Goal: Information Seeking & Learning: Learn about a topic

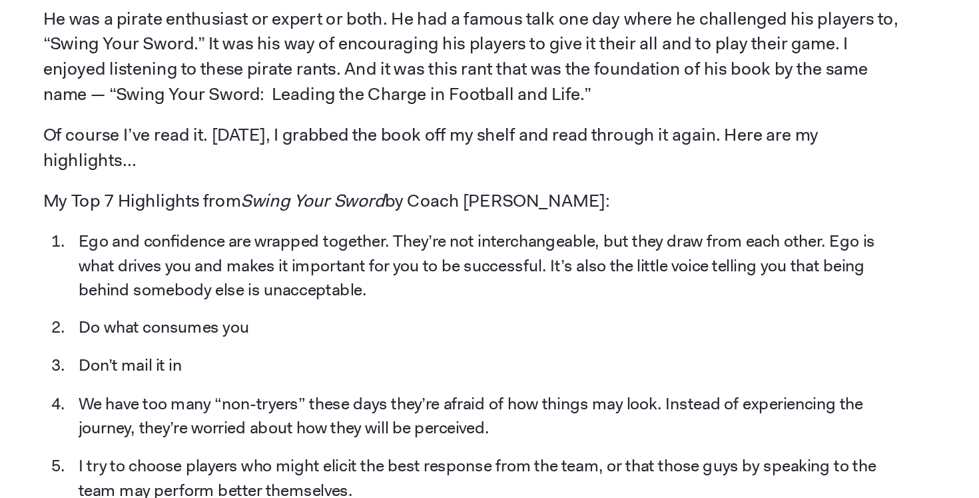
scroll to position [1532, 0]
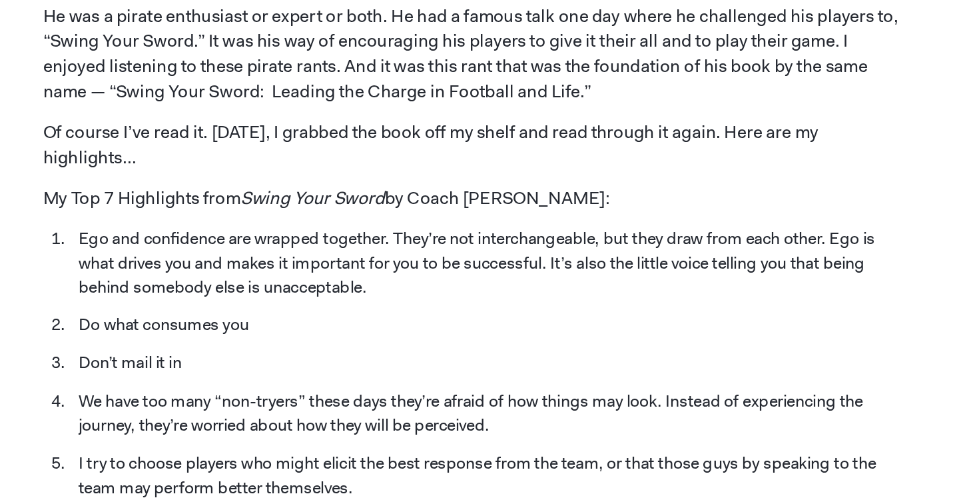
click at [436, 304] on li "Ego and confidence are wrapped together. They’re not interchangeable, but they …" at bounding box center [500, 330] width 598 height 52
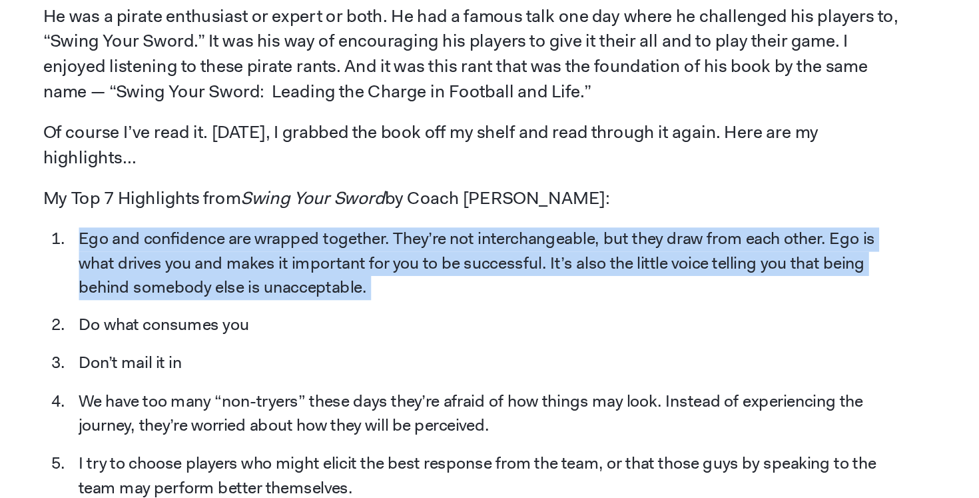
click at [436, 304] on li "Ego and confidence are wrapped together. They’re not interchangeable, but they …" at bounding box center [500, 330] width 598 height 52
click at [450, 304] on li "Ego and confidence are wrapped together. They’re not interchangeable, but they …" at bounding box center [500, 330] width 598 height 52
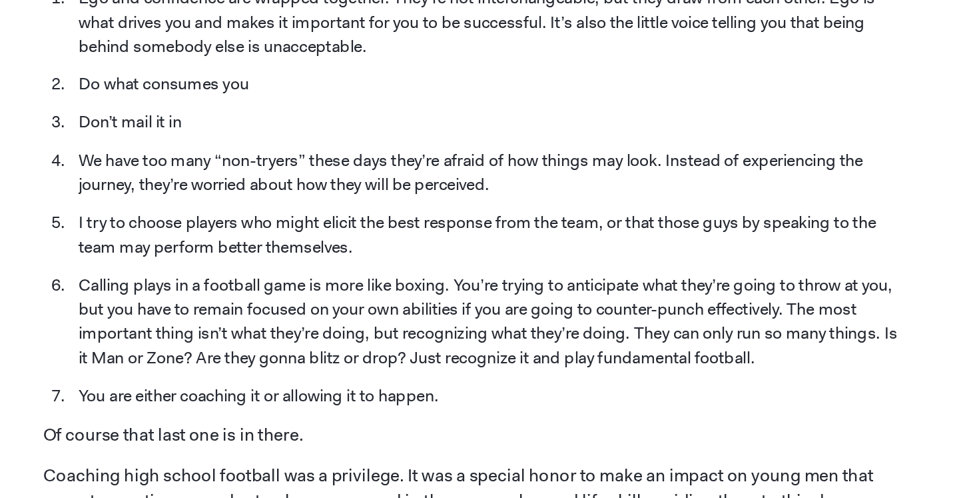
scroll to position [1711, 0]
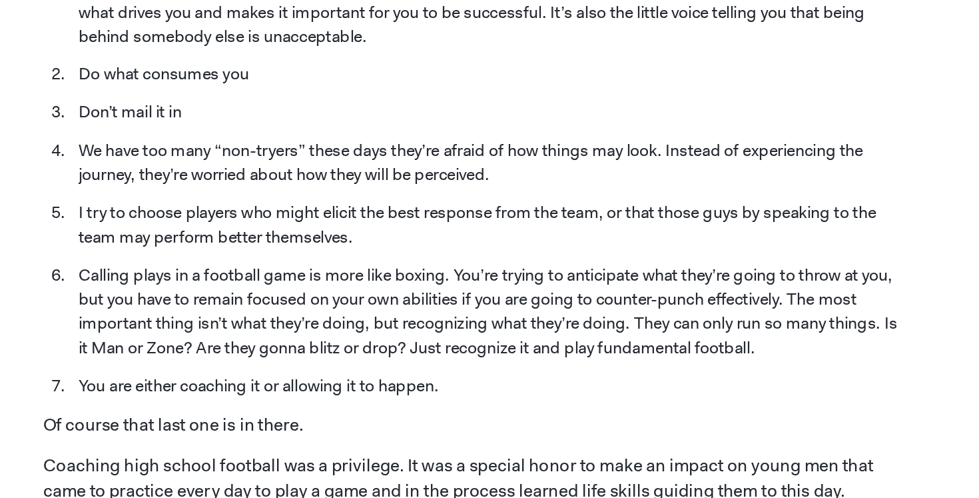
click at [420, 241] on li "We have too many “non-tryers” these days they’re afraid of how things may look.…" at bounding box center [500, 258] width 598 height 35
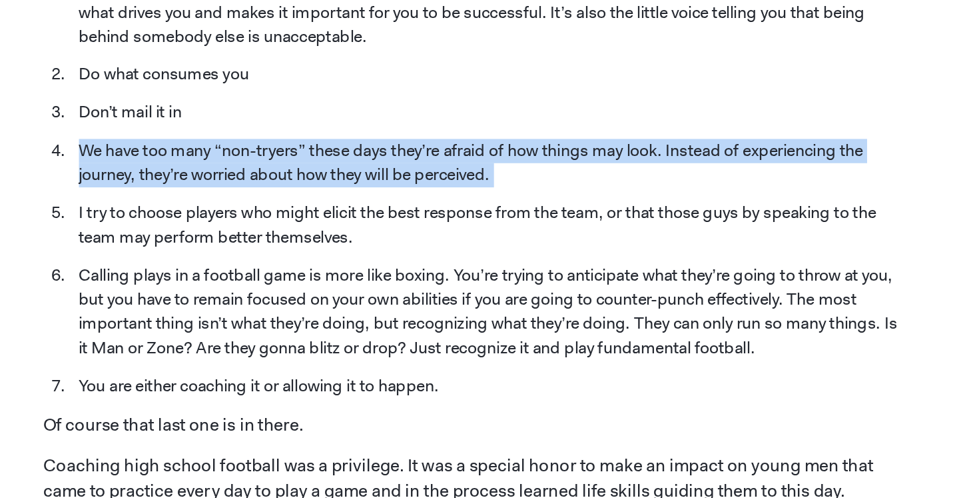
click at [420, 241] on li "We have too many “non-tryers” these days they’re afraid of how things may look.…" at bounding box center [500, 258] width 598 height 35
click at [435, 241] on li "We have too many “non-tryers” these days they’re afraid of how things may look.…" at bounding box center [500, 258] width 598 height 35
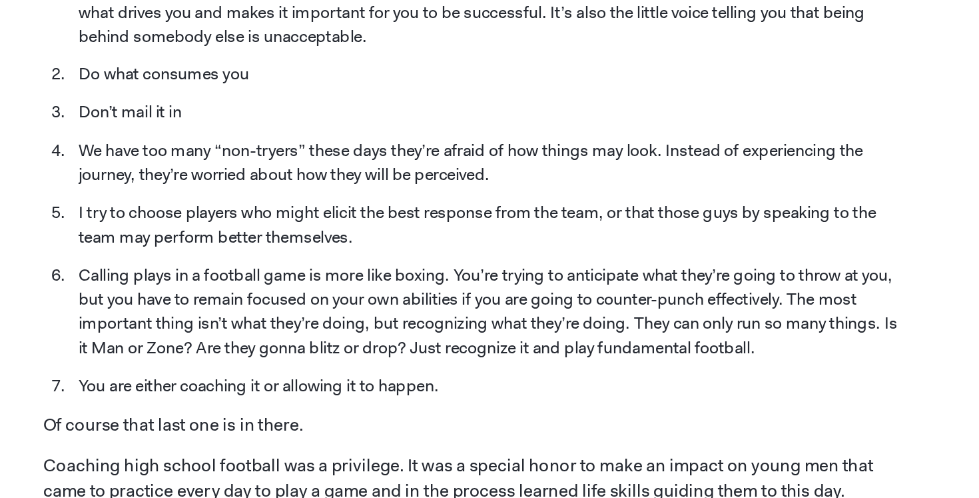
click at [386, 288] on li "I try to choose players who might elicit the best response from the team, or th…" at bounding box center [500, 302] width 598 height 35
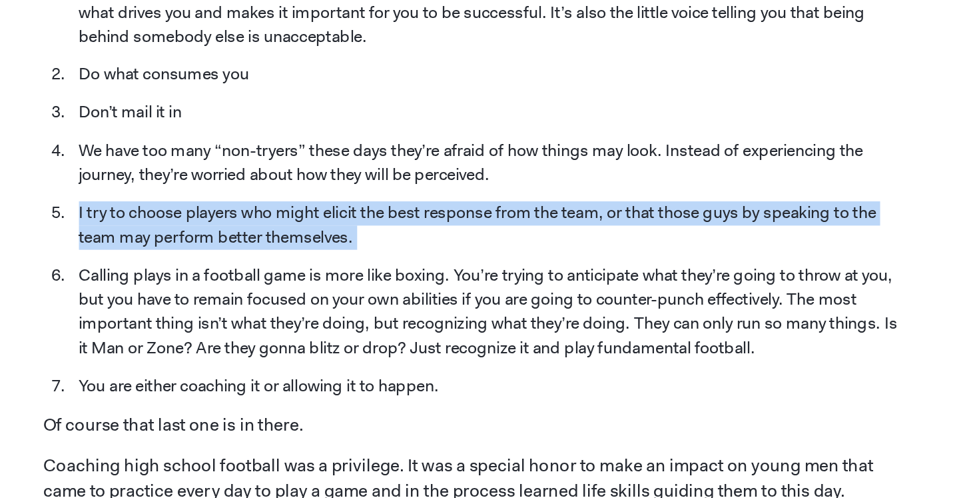
click at [386, 288] on li "I try to choose players who might elicit the best response from the team, or th…" at bounding box center [500, 302] width 598 height 35
click at [358, 286] on li "I try to choose players who might elicit the best response from the team, or th…" at bounding box center [500, 302] width 598 height 35
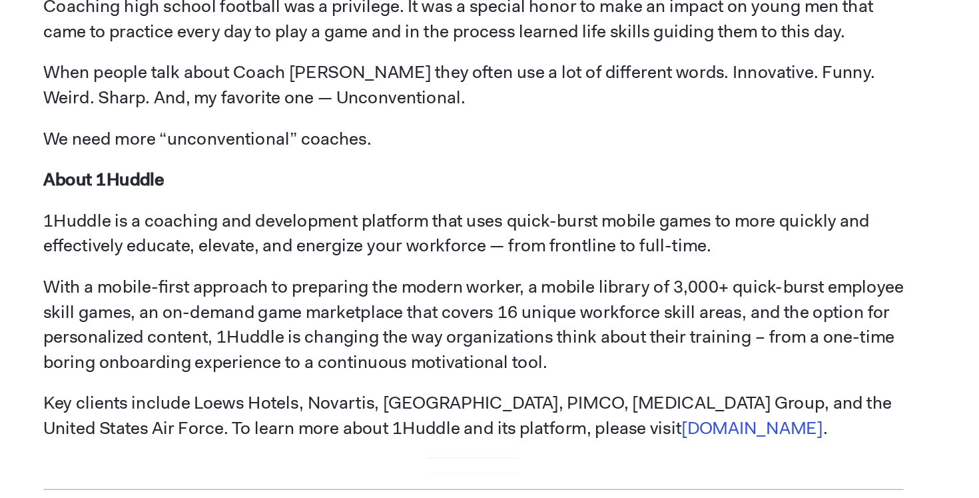
scroll to position [2046, 0]
